Goal: Transaction & Acquisition: Book appointment/travel/reservation

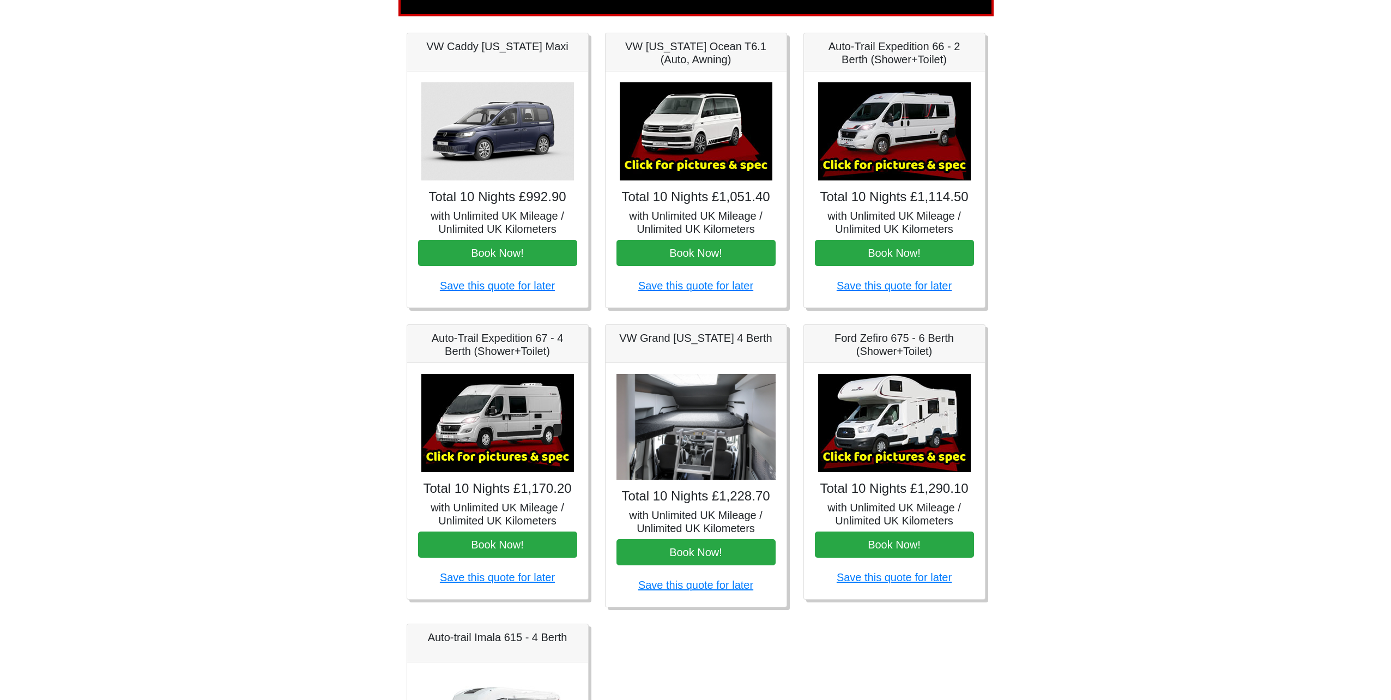
scroll to position [170, 0]
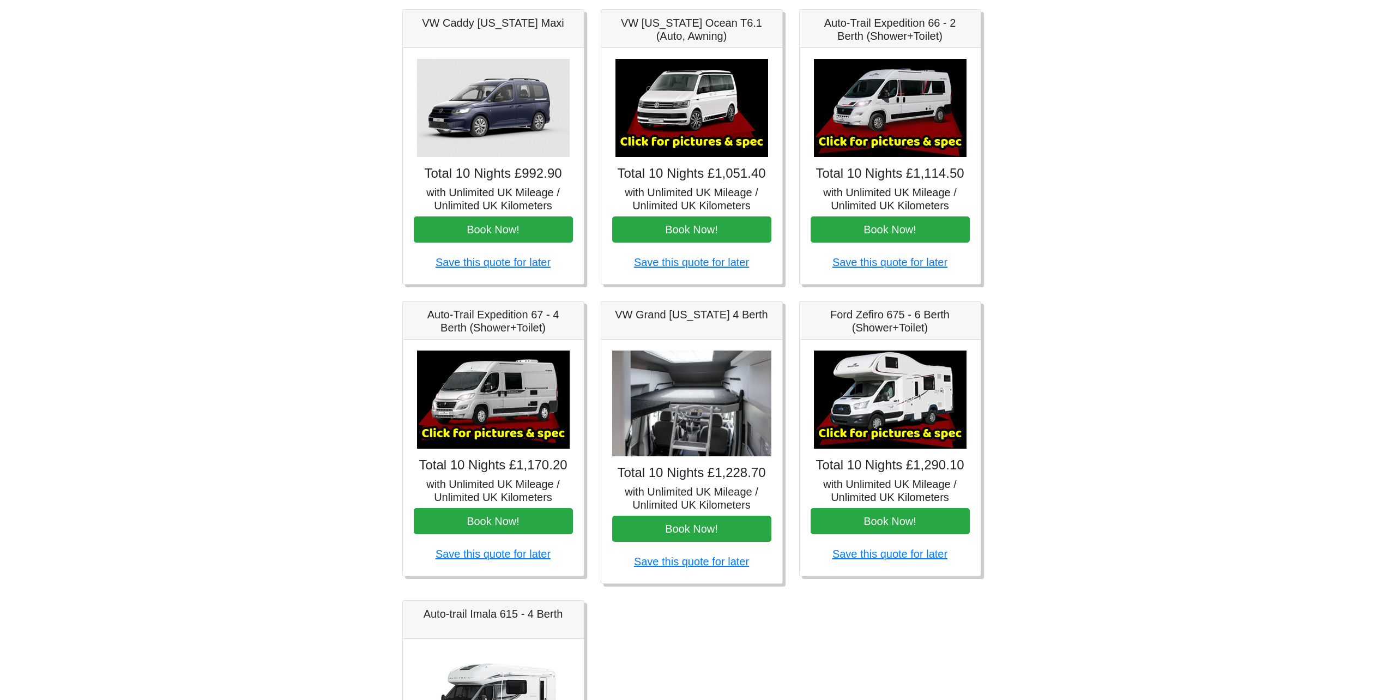
click at [889, 401] on img at bounding box center [890, 400] width 153 height 98
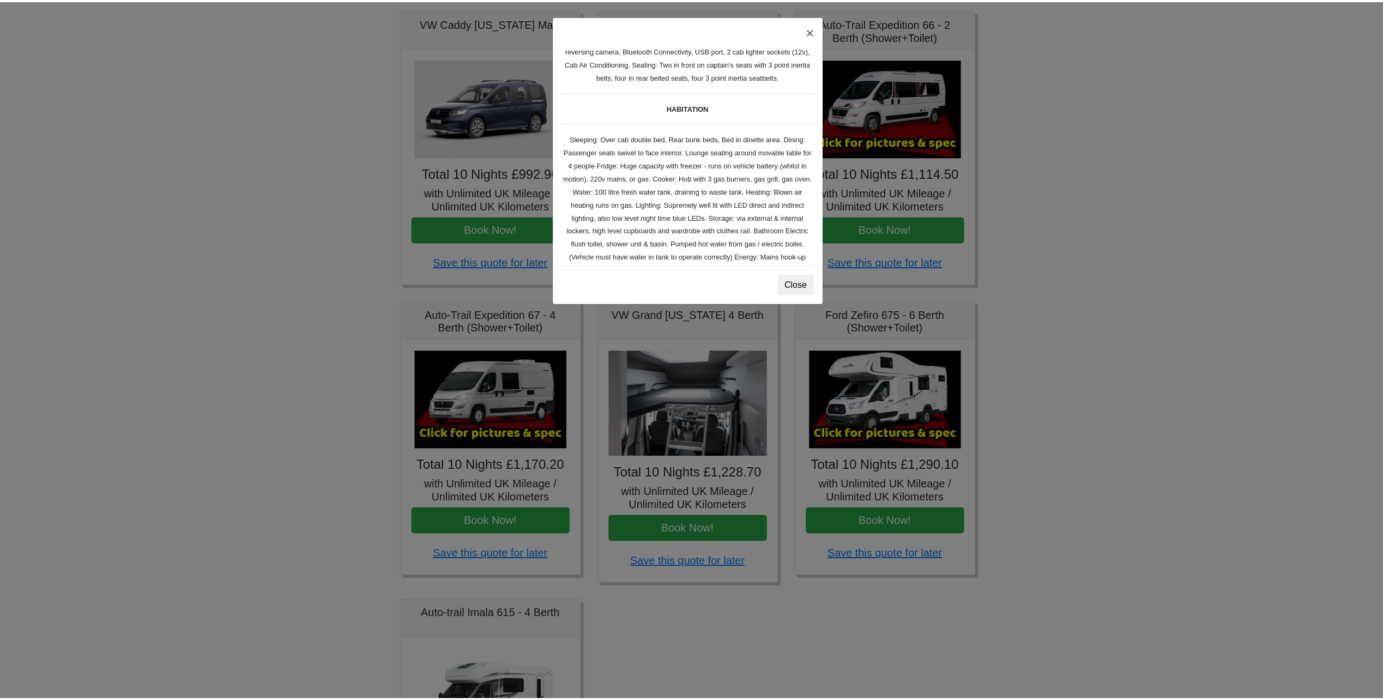
scroll to position [109, 0]
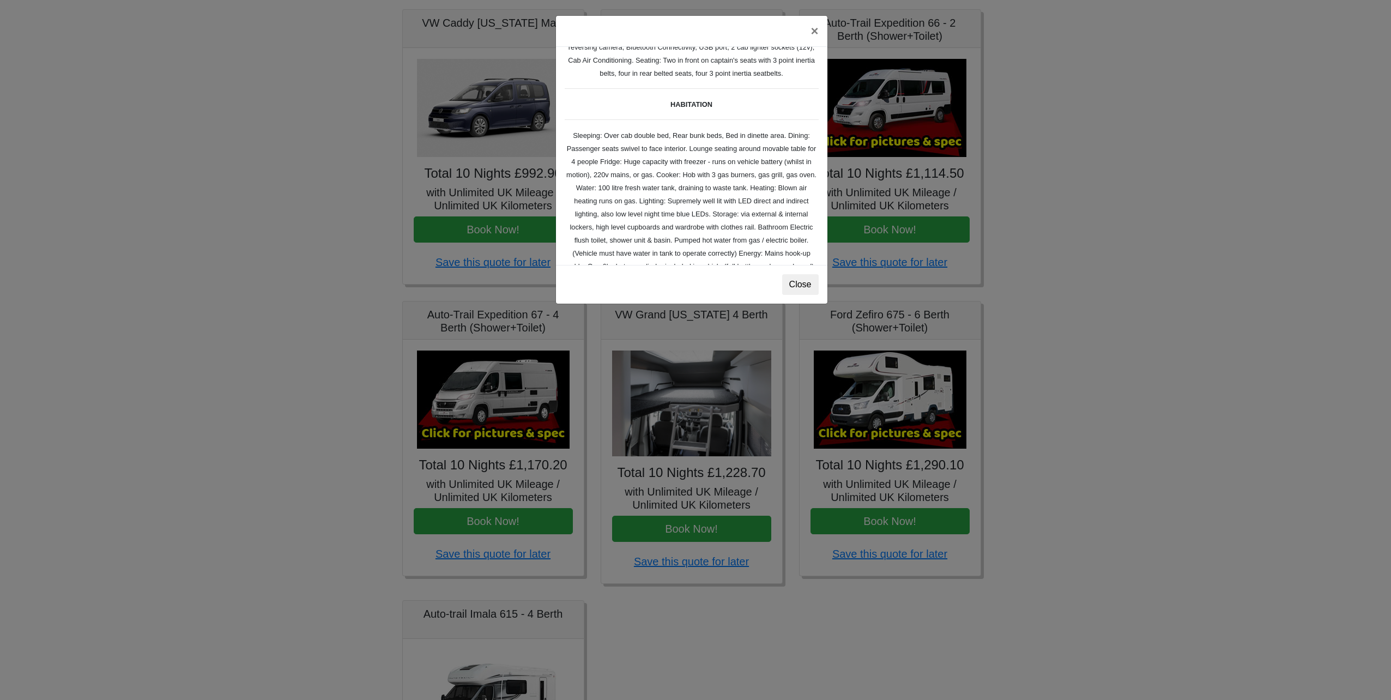
click at [1094, 287] on div "× Ford Zefiro 675 Spec TECHNICAL DATA Engine: 2300cc, JTD, 130bhp. Diesel Trans…" at bounding box center [695, 350] width 1391 height 700
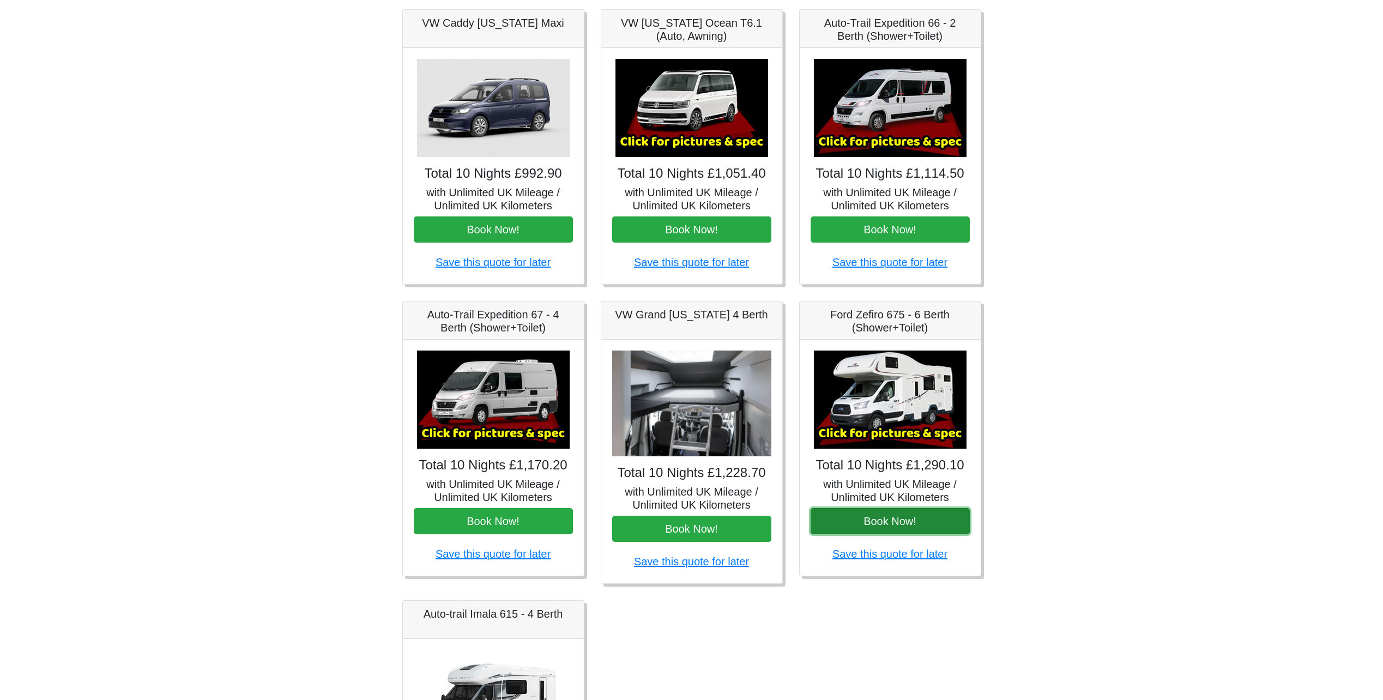
click at [914, 524] on button "Book Now!" at bounding box center [890, 521] width 159 height 26
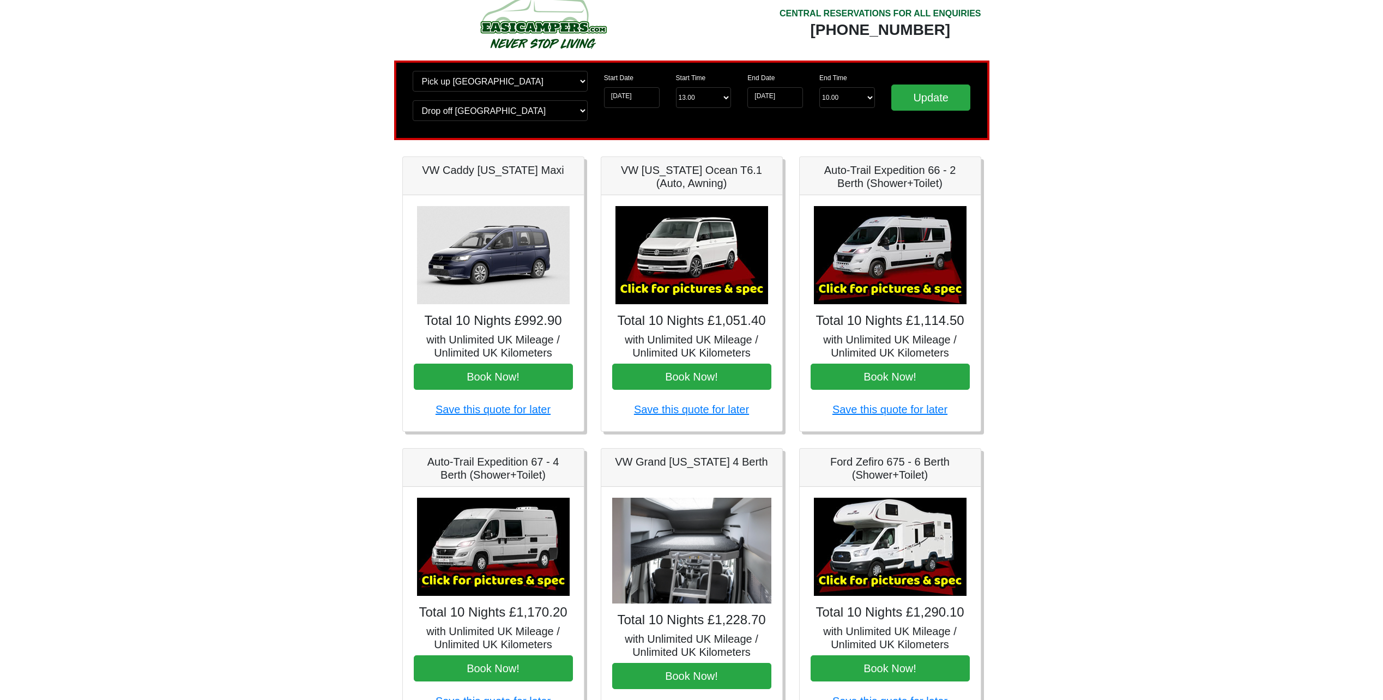
scroll to position [0, 0]
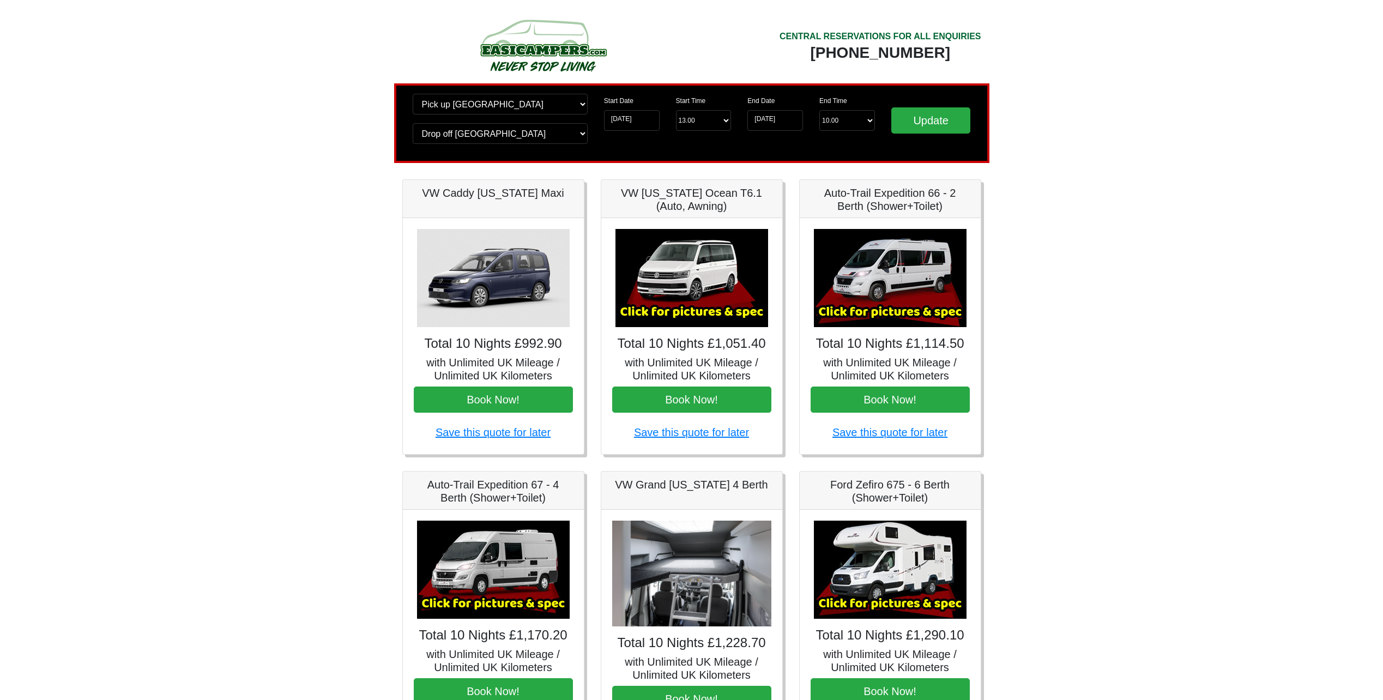
click at [480, 253] on img at bounding box center [493, 278] width 153 height 98
click at [481, 397] on button "Book Now!" at bounding box center [493, 400] width 159 height 26
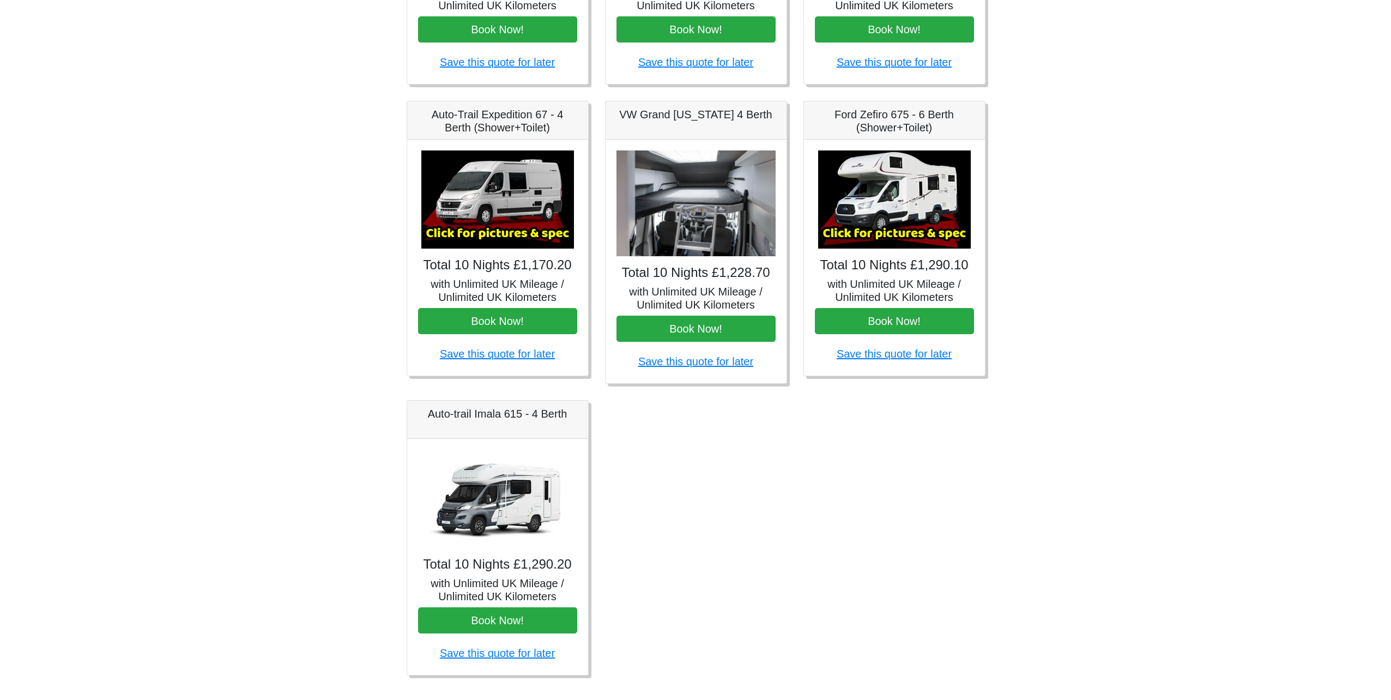
scroll to position [388, 0]
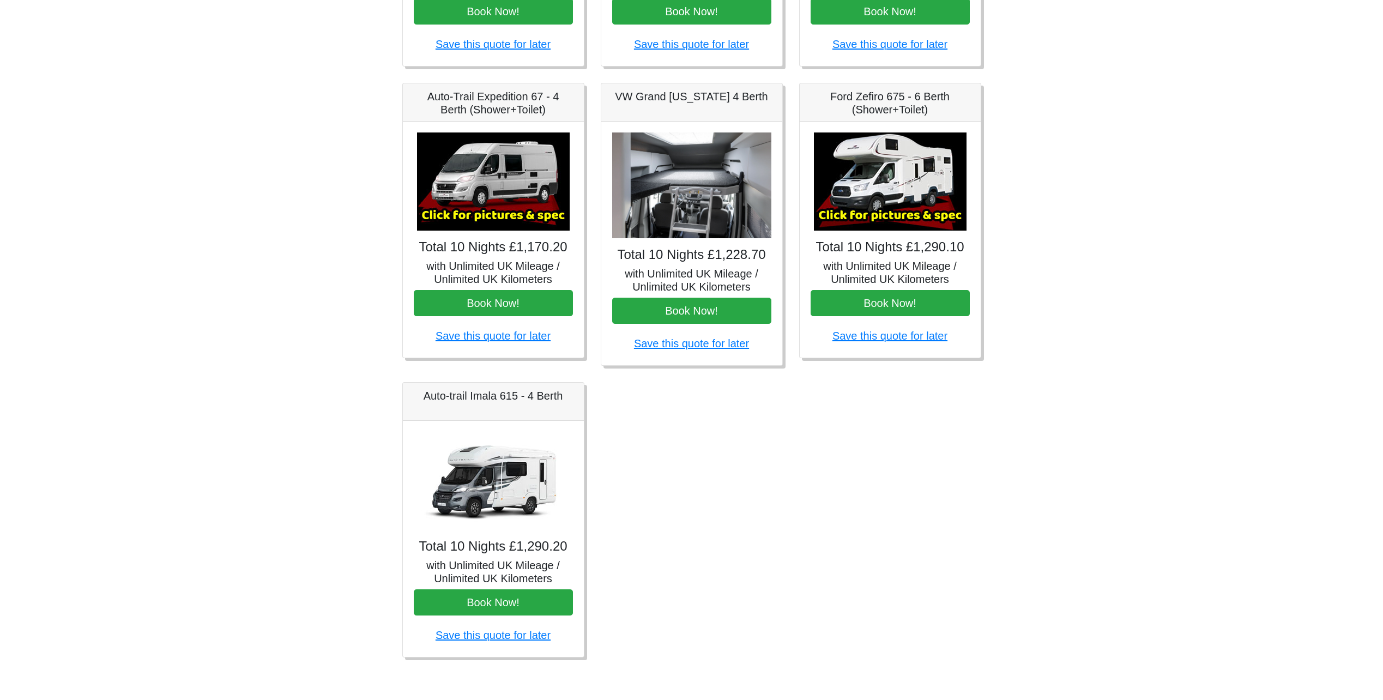
click at [445, 505] on img at bounding box center [493, 481] width 153 height 98
click at [490, 466] on img at bounding box center [493, 481] width 153 height 98
drag, startPoint x: 444, startPoint y: 233, endPoint x: 436, endPoint y: 210, distance: 24.8
click at [444, 233] on div "× Auto-trail Tribute 669 Spec TECHNICAL DATA Engine: Fiat Ducato 115bhp, 2 litr…" at bounding box center [493, 240] width 181 height 236
click at [439, 200] on img at bounding box center [493, 181] width 153 height 98
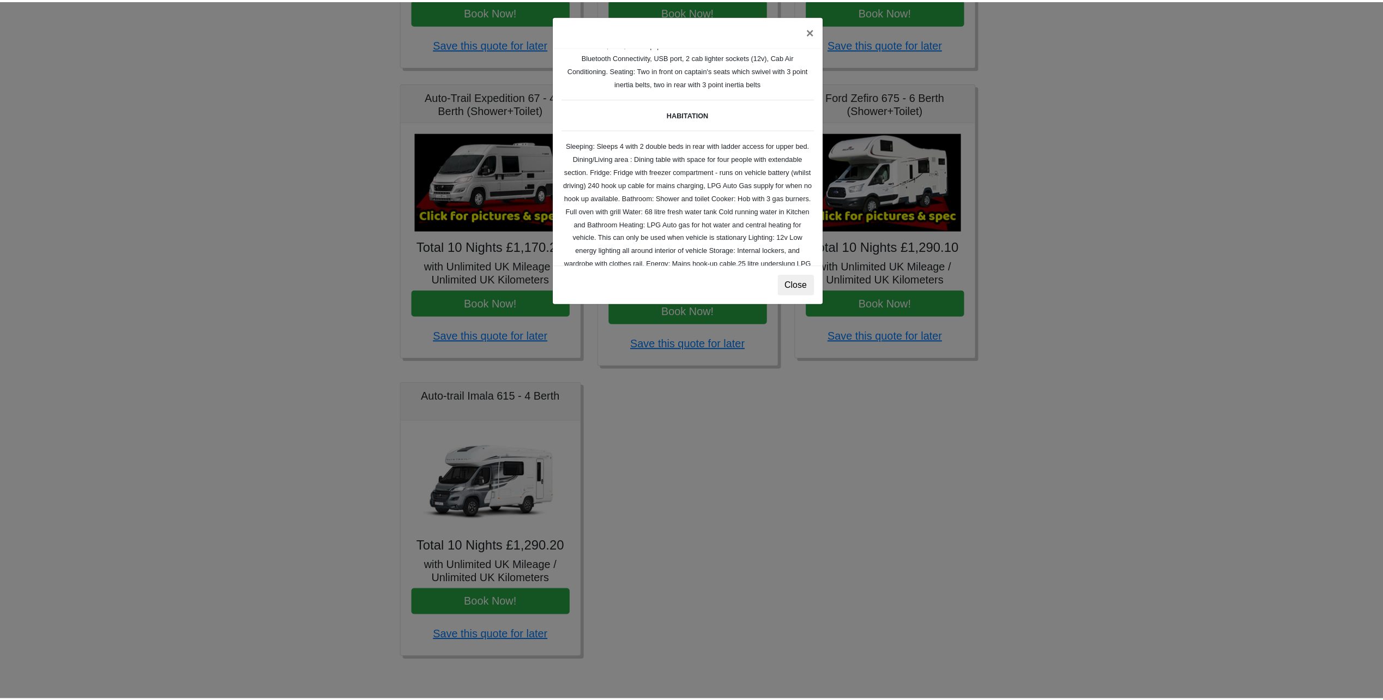
scroll to position [164, 0]
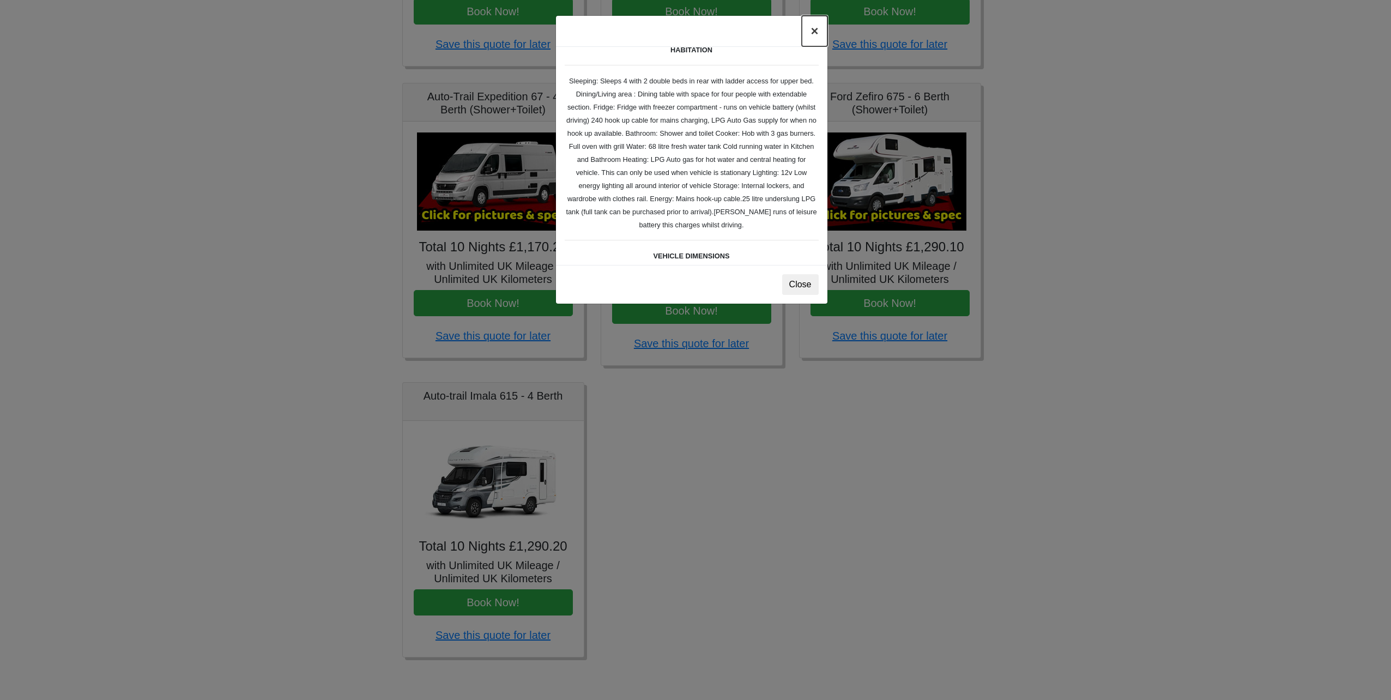
click at [820, 33] on button "×" at bounding box center [814, 31] width 25 height 31
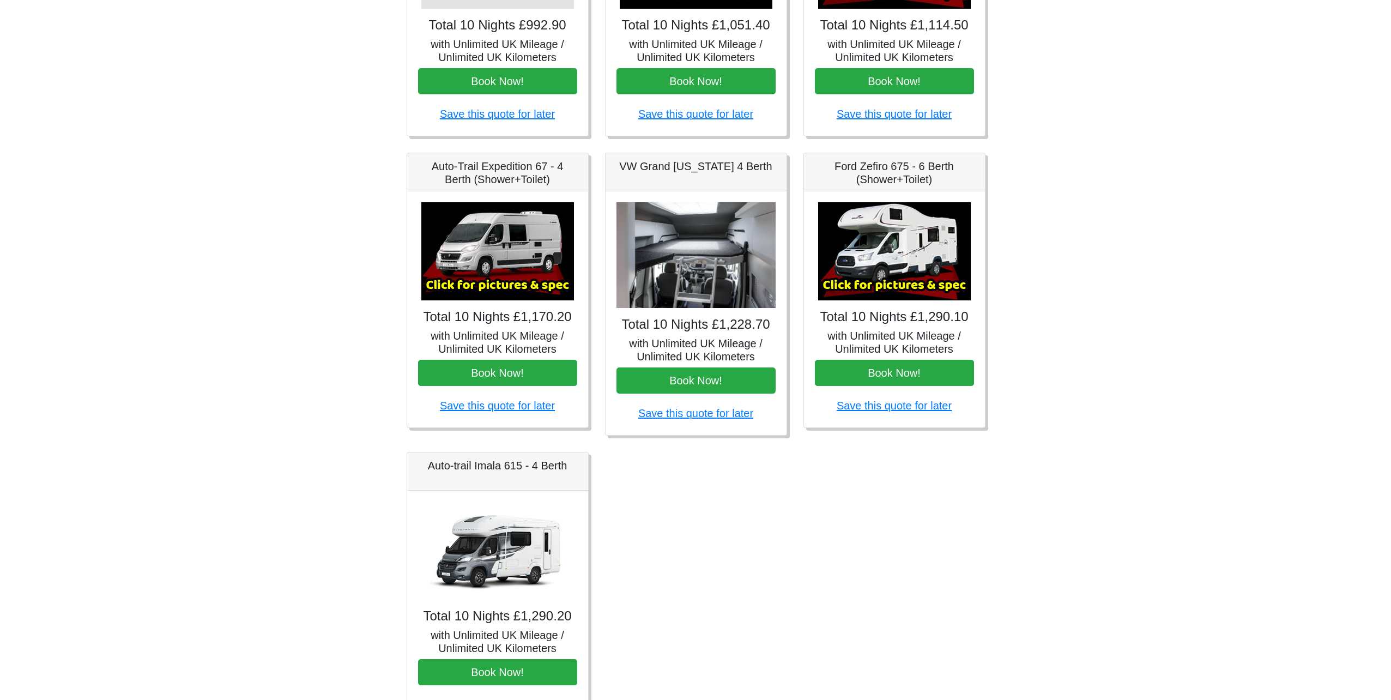
scroll to position [225, 0]
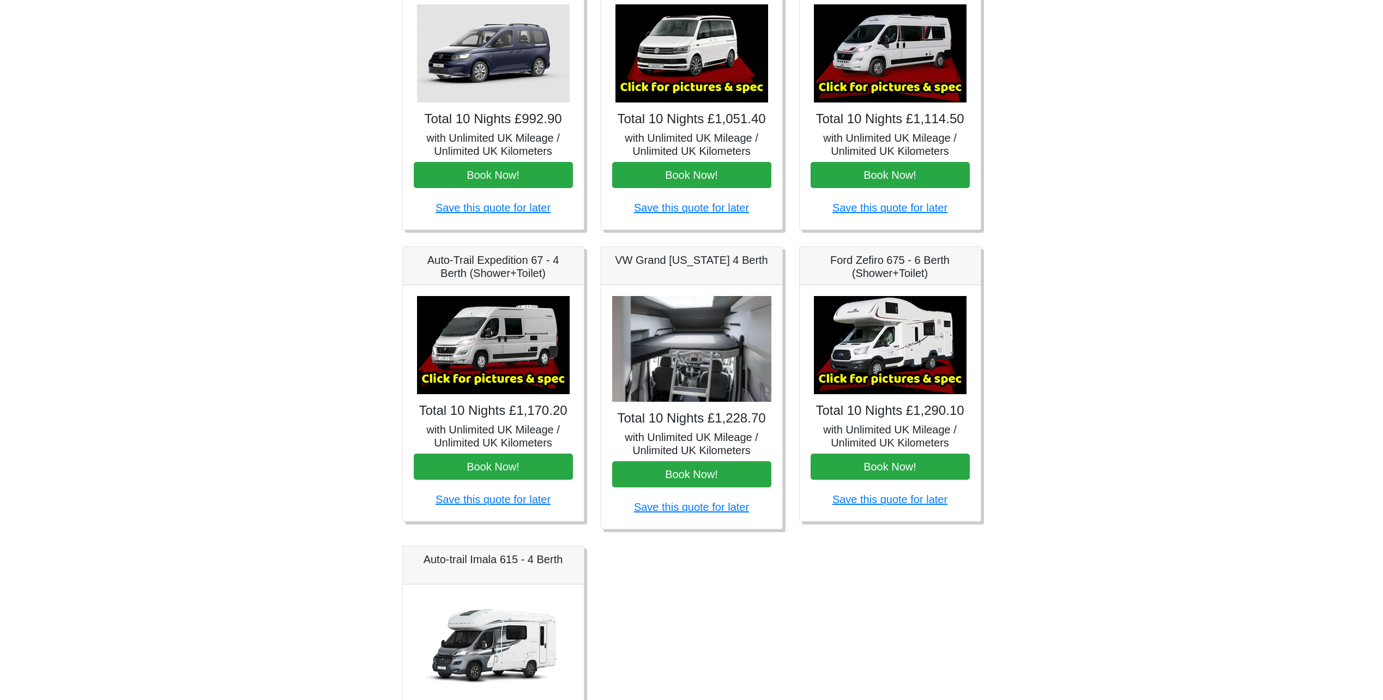
click at [453, 310] on img at bounding box center [493, 345] width 153 height 98
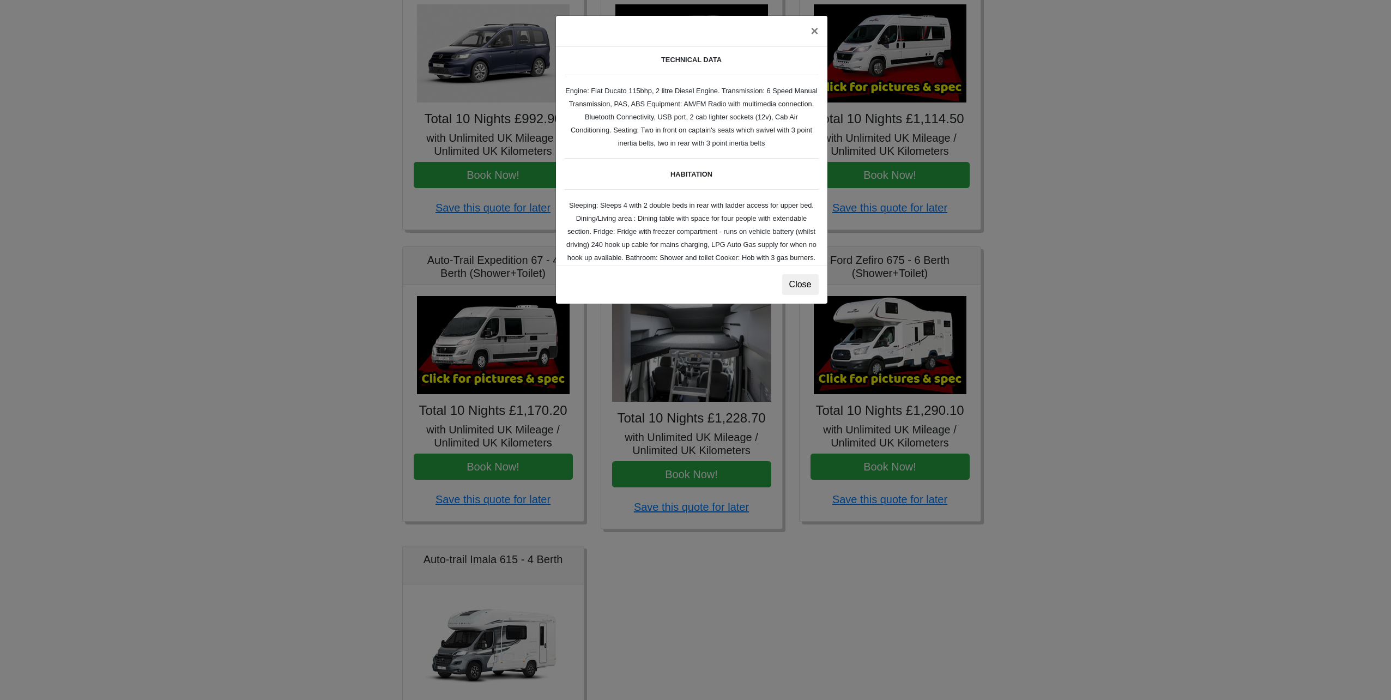
scroll to position [0, 0]
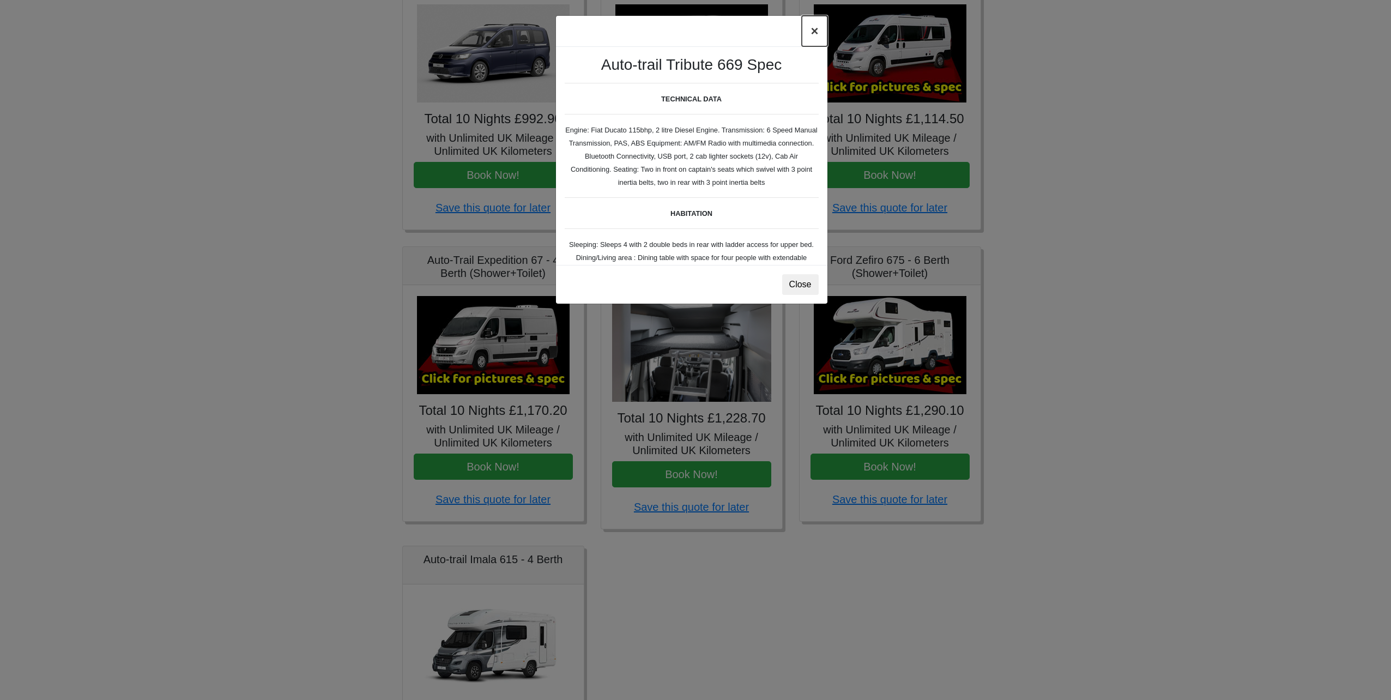
click at [809, 33] on button "×" at bounding box center [814, 31] width 25 height 31
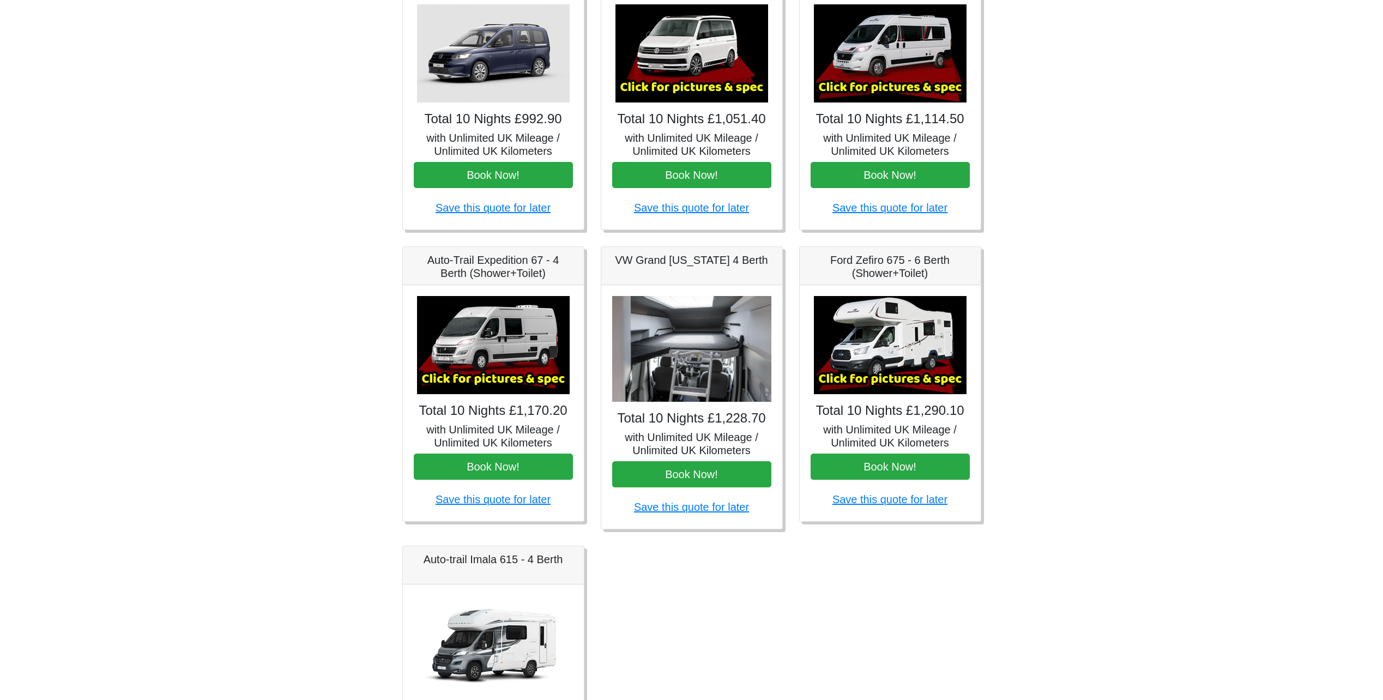
click at [656, 39] on img at bounding box center [692, 53] width 153 height 98
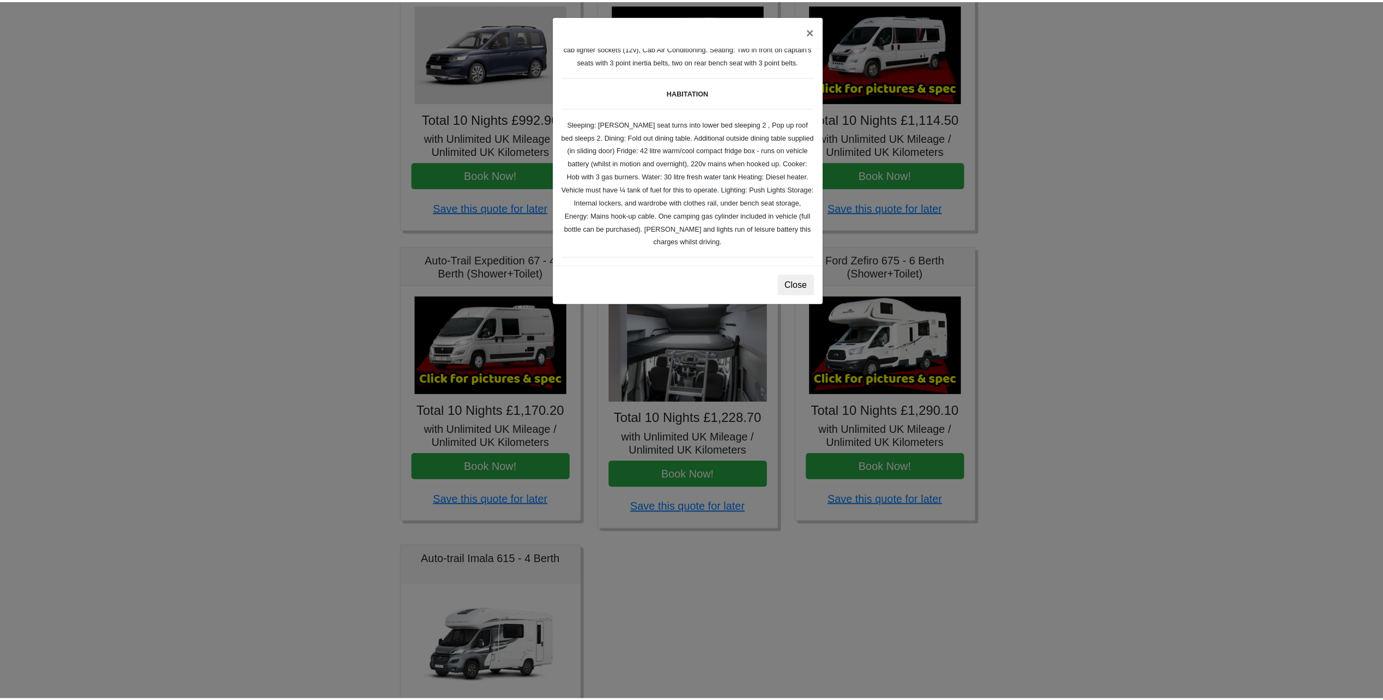
scroll to position [164, 0]
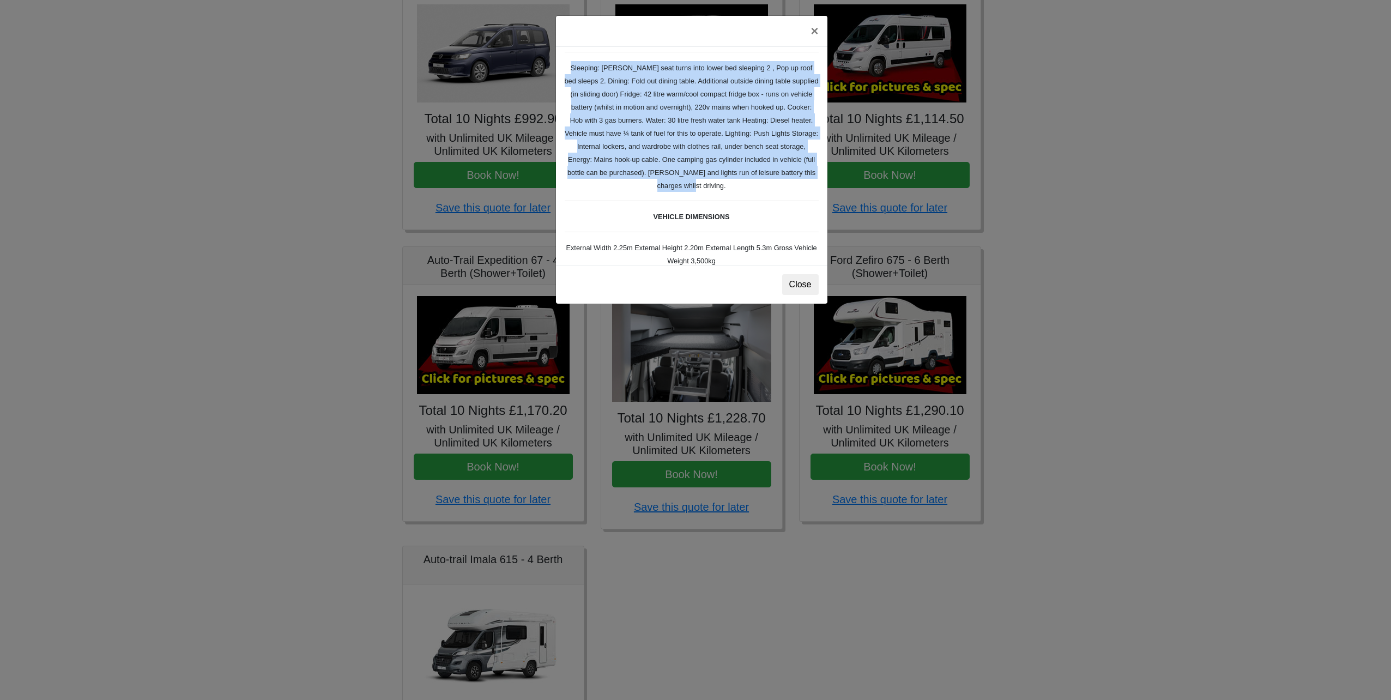
click at [1012, 209] on div "× VW California Ocean T6 Spec TECHNICAL DATA Engine: Diesel Transmission: DSG A…" at bounding box center [695, 350] width 1391 height 700
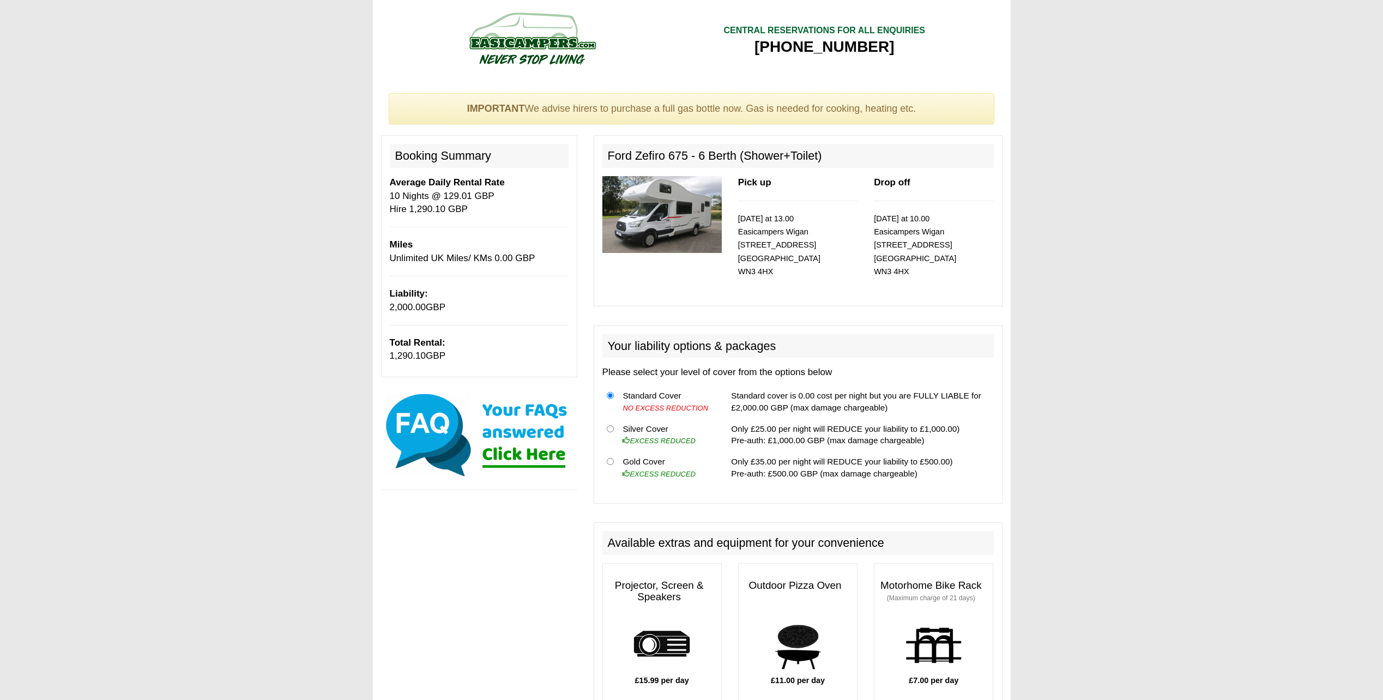
click at [703, 226] on img at bounding box center [661, 214] width 119 height 77
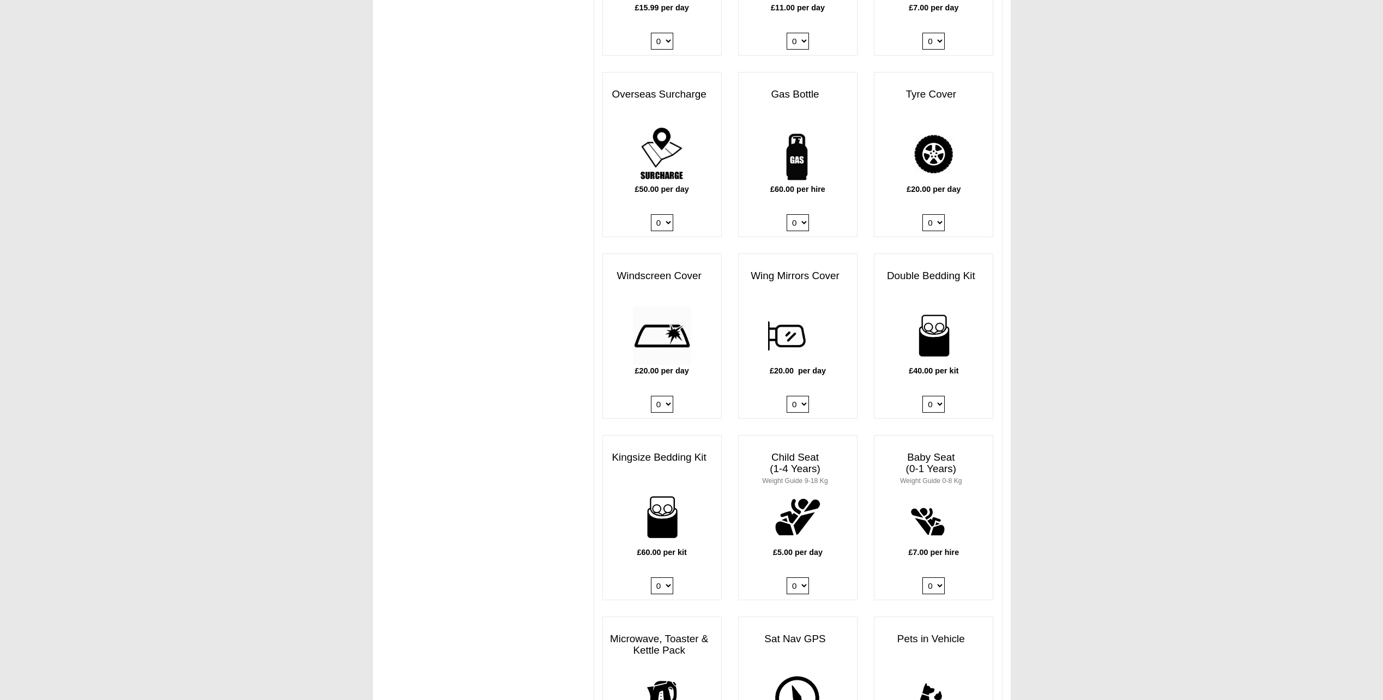
scroll to position [654, 0]
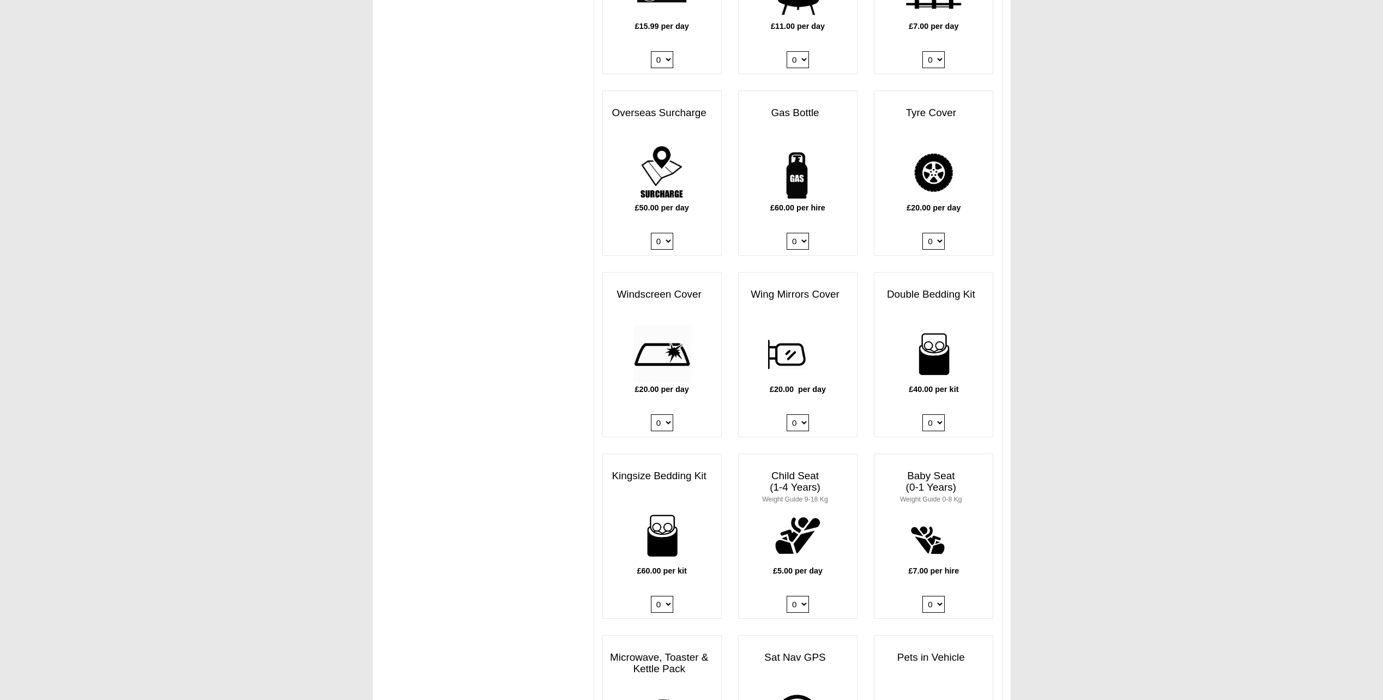
click at [666, 243] on select "0 1" at bounding box center [662, 241] width 22 height 17
select select "Overseas Surcharge @ 50.00 GBP per day"
click at [651, 233] on select "0 1" at bounding box center [662, 241] width 22 height 17
click at [1175, 323] on body "11 05 2026 ------- 2026 ------- Sorry, you dont qualify :( CENTRAL RESERVATIONS…" at bounding box center [691, 390] width 1383 height 2088
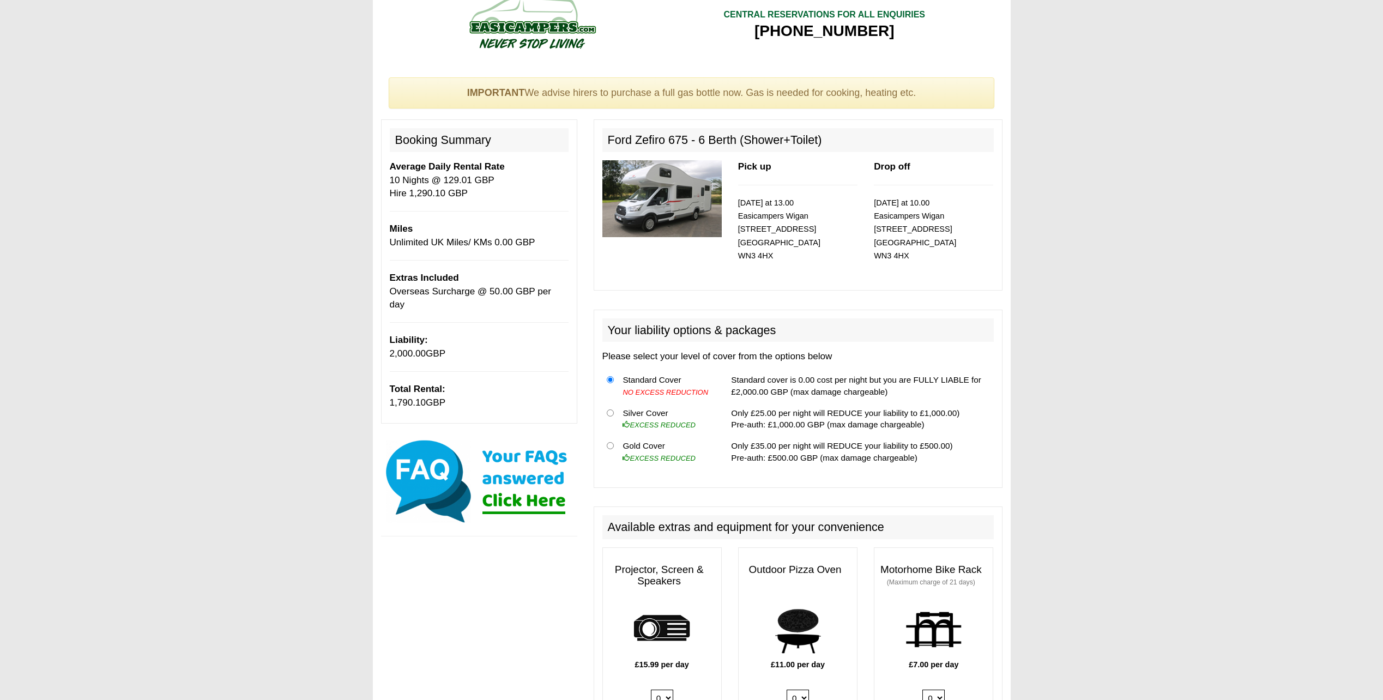
scroll to position [0, 0]
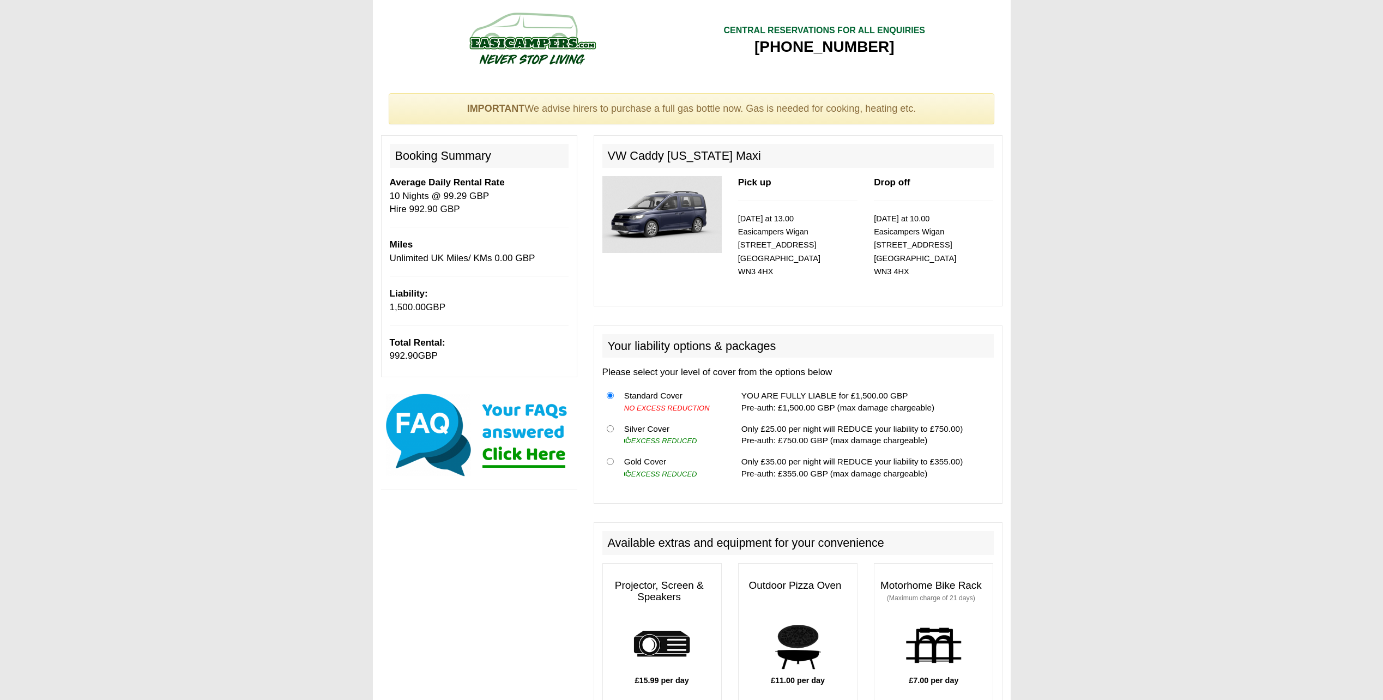
click at [701, 206] on img at bounding box center [661, 214] width 119 height 77
click at [673, 212] on img at bounding box center [661, 214] width 119 height 77
drag, startPoint x: 667, startPoint y: 218, endPoint x: 623, endPoint y: 288, distance: 82.6
click at [623, 288] on div "Pick up [DATE] at 13.00 Easicampers [GEOGRAPHIC_DATA] [STREET_ADDRESS] Drop off…" at bounding box center [798, 237] width 408 height 122
